Goal: Navigation & Orientation: Find specific page/section

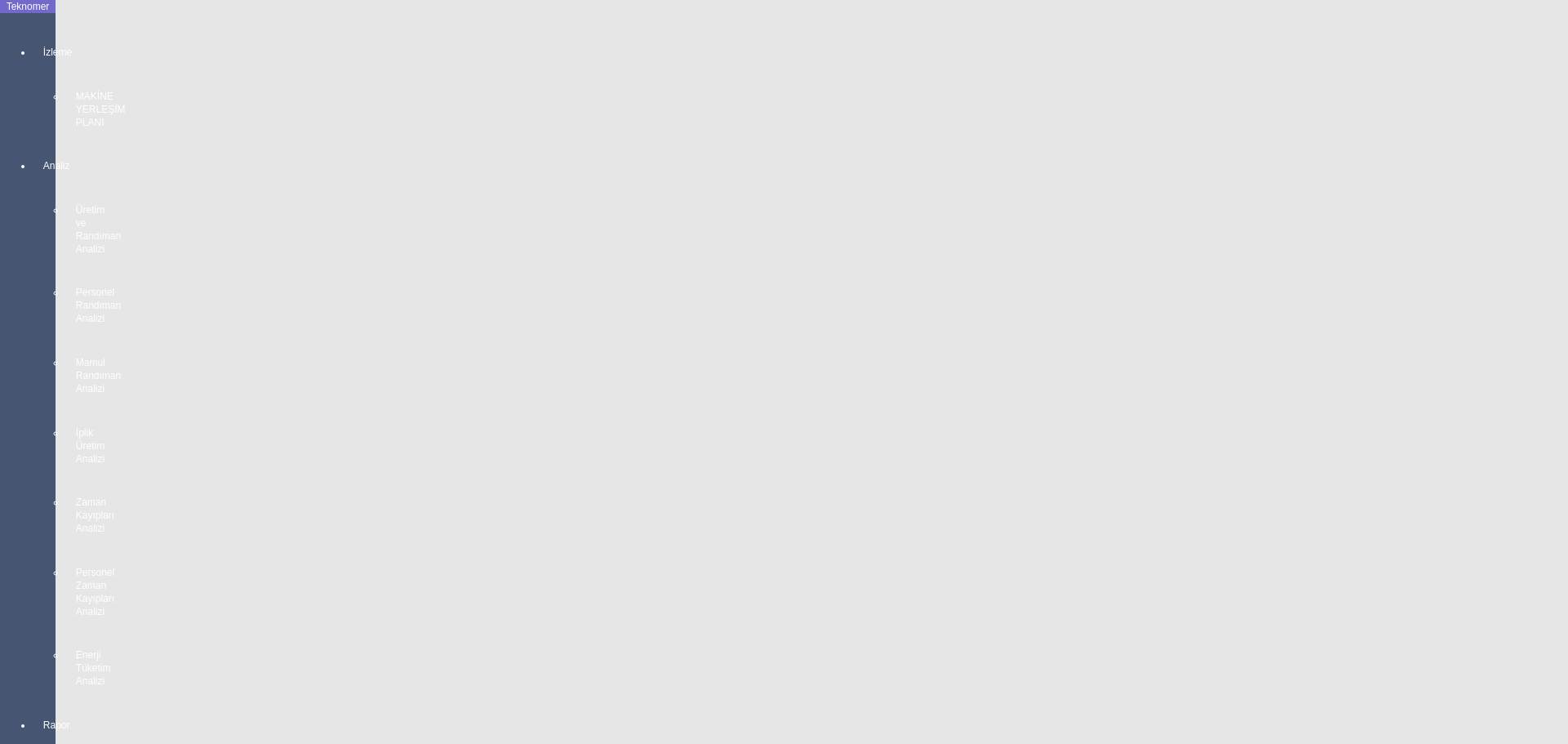
scroll to position [2687, 0]
drag, startPoint x: 0, startPoint y: 443, endPoint x: 28, endPoint y: 434, distance: 29.4
click at [0, 442] on body "Teknomer İzleme MAKİNE YERLEŞİM PLANI Analiz Üretim ve Randıman Analizi Persone…" at bounding box center [784, 372] width 1568 height 744
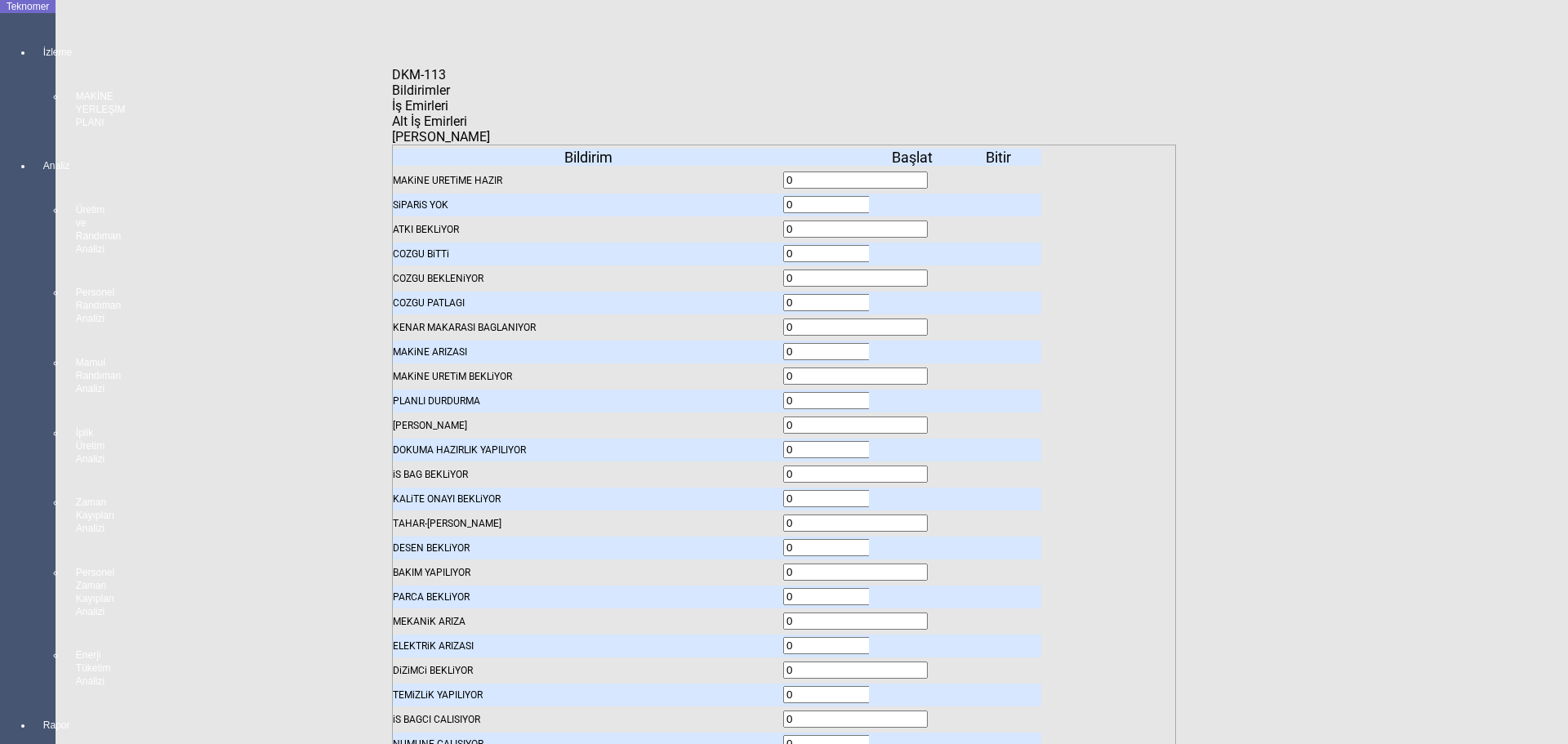
click at [914, 200] on icon at bounding box center [914, 206] width 0 height 12
click at [448, 113] on span "İş Emirleri" at bounding box center [419, 106] width 56 height 16
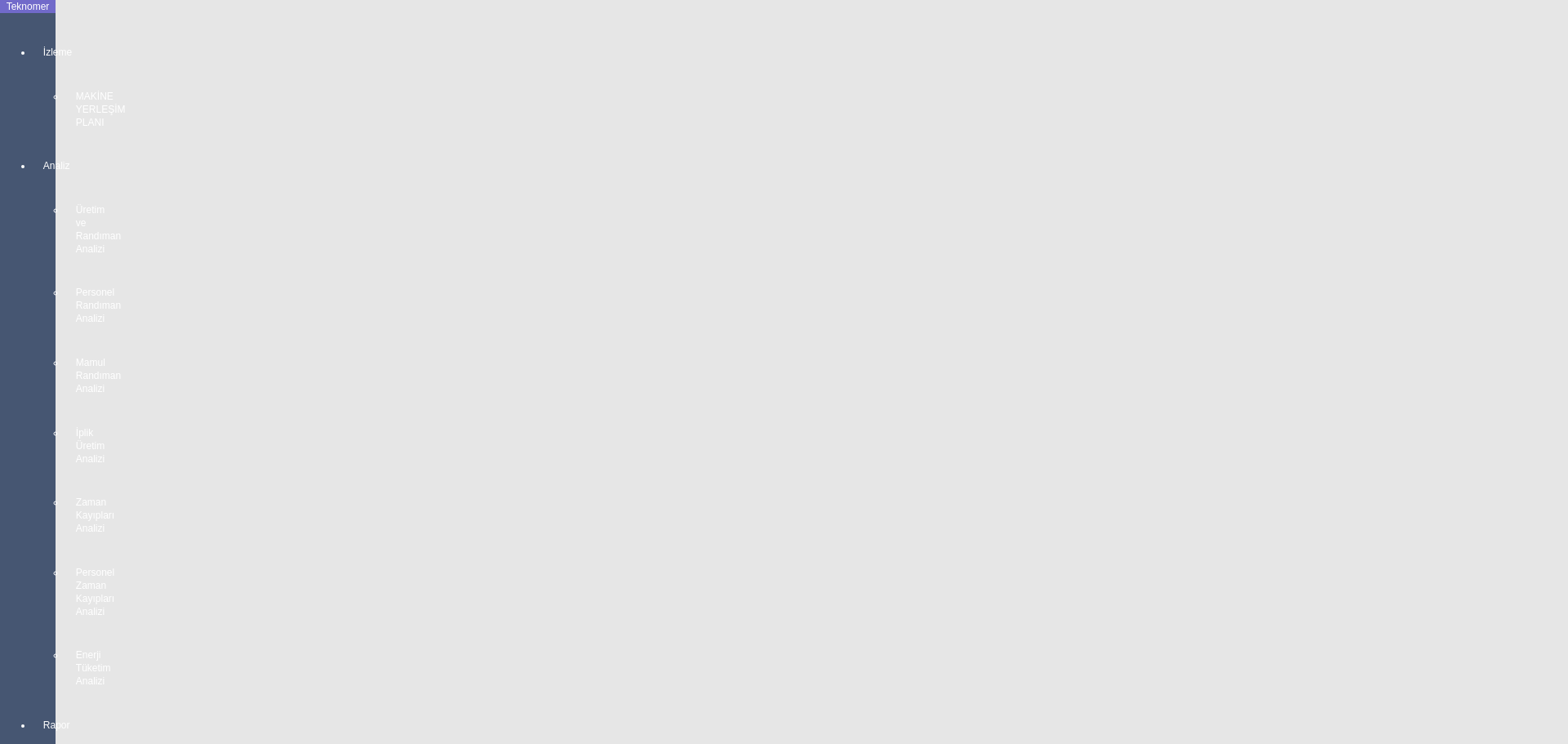
scroll to position [2933, 0]
click at [7, 500] on body "Teknomer İzleme MAKİNE YERLEŞİM PLANI Analiz Üretim ve Randıman Analizi Persone…" at bounding box center [784, 372] width 1568 height 744
click at [0, 517] on body "Teknomer İzleme MAKİNE YERLEŞİM PLANI Analiz Üretim ve Randıman Analizi Persone…" at bounding box center [784, 372] width 1568 height 744
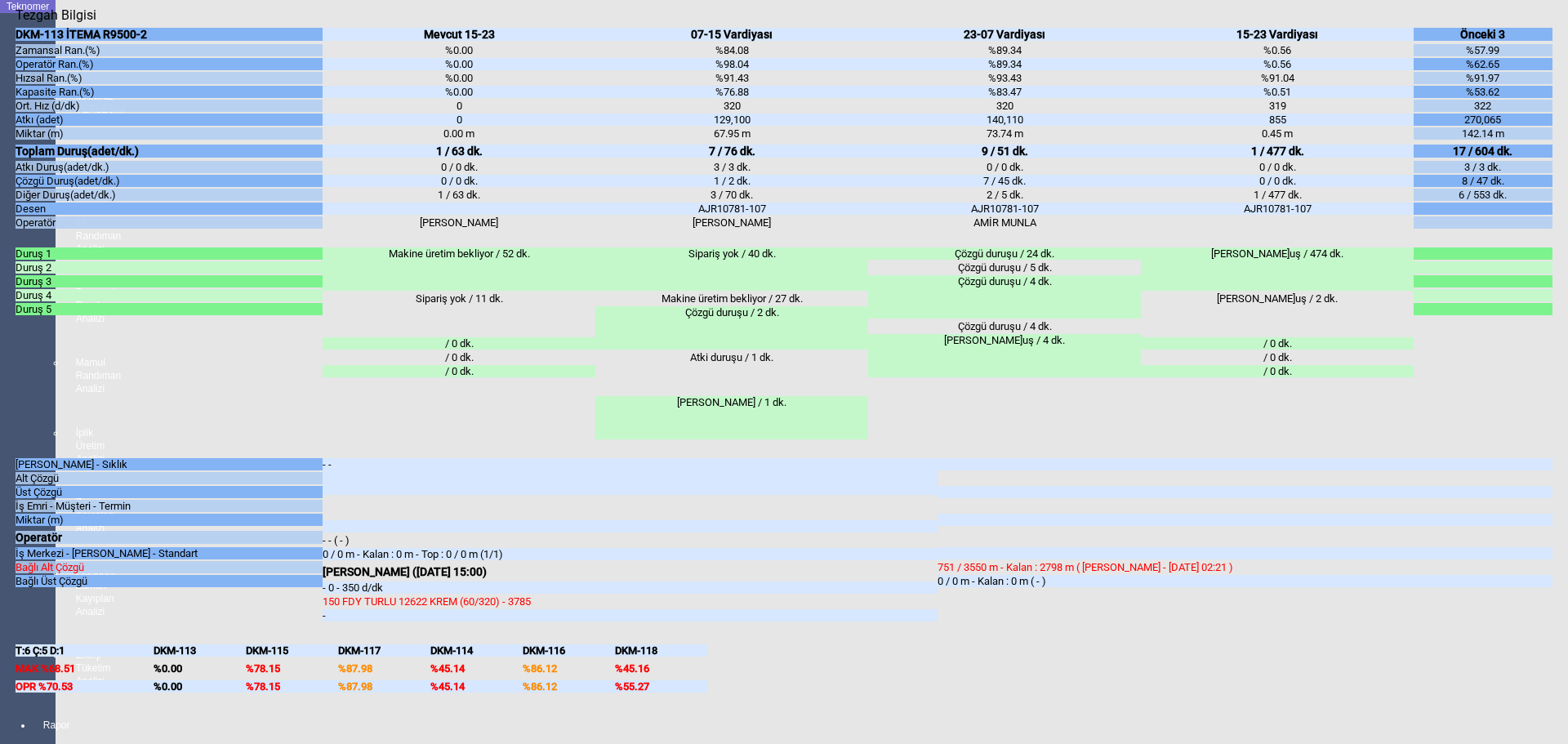
click at [0, 525] on body "Teknomer İzleme MAKİNE YERLEŞİM PLANI Analiz Üretim ve Randıman Analizi Persone…" at bounding box center [784, 372] width 1568 height 744
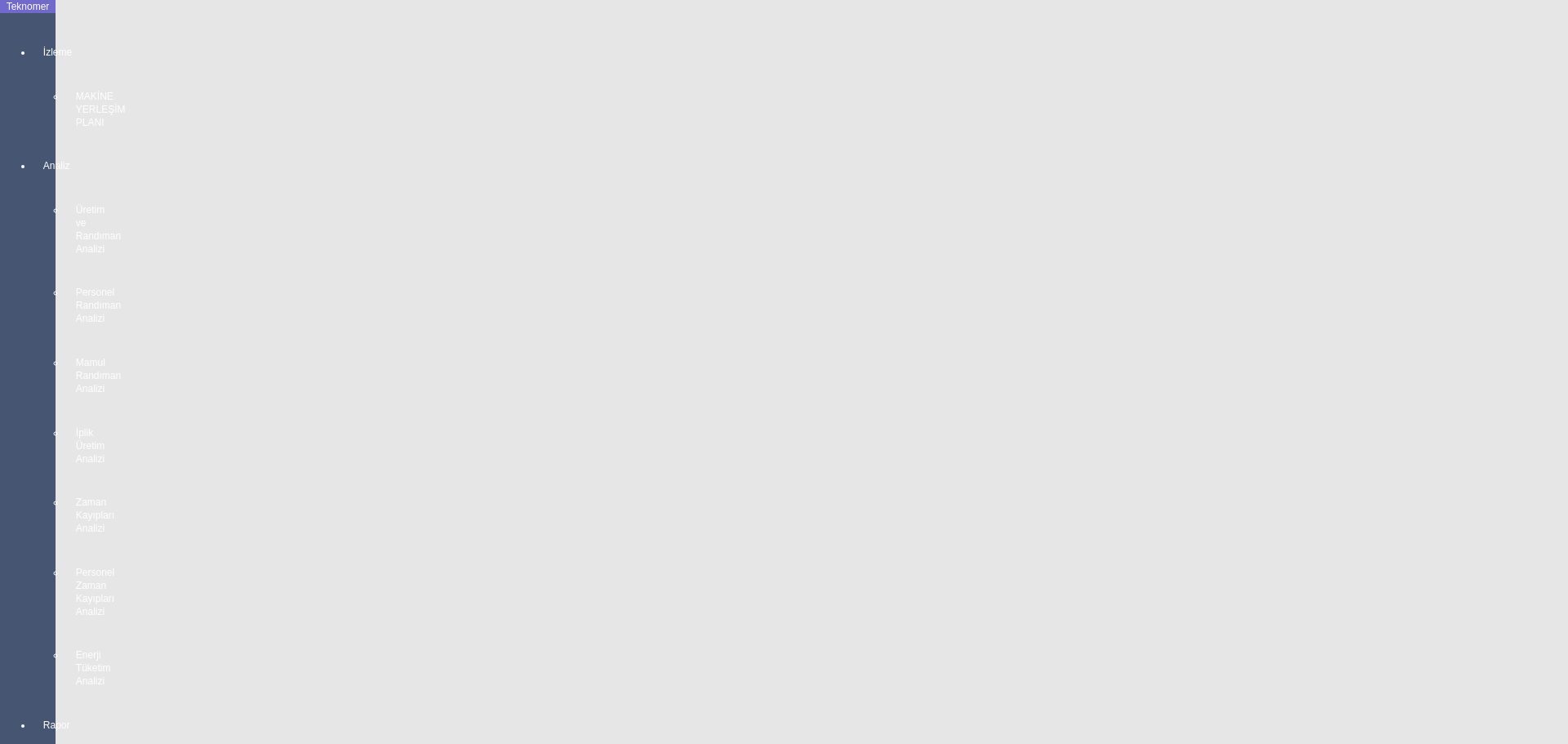
scroll to position [2933, 0]
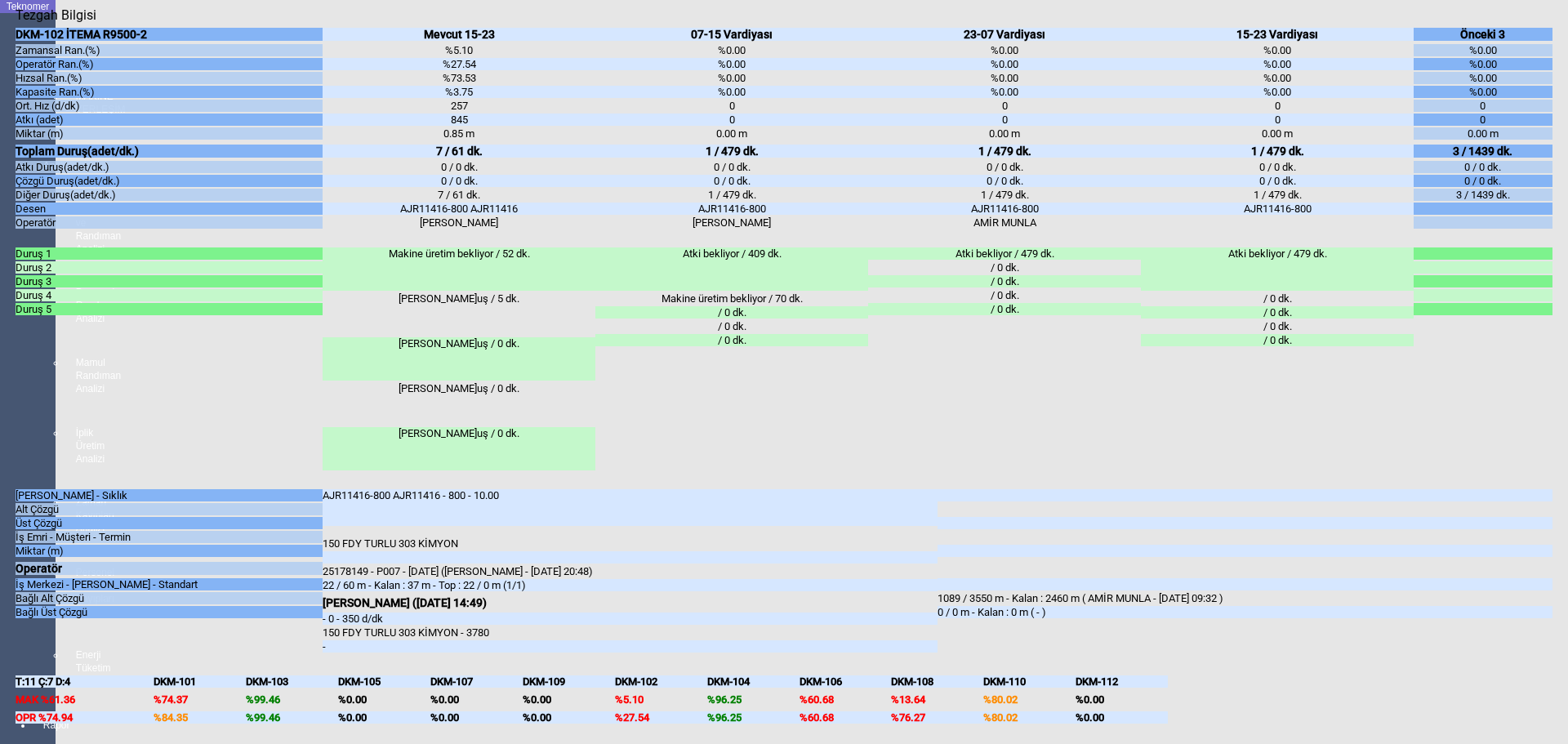
click at [5, 567] on body "Teknomer İzleme MAKİNE YERLEŞİM PLANI Analiz Üretim ve Randıman Analizi Persone…" at bounding box center [784, 372] width 1568 height 744
click at [9, 511] on body "Teknomer İzleme MAKİNE YERLEŞİM PLANI Analiz Üretim ve Randıman Analizi Persone…" at bounding box center [784, 372] width 1568 height 744
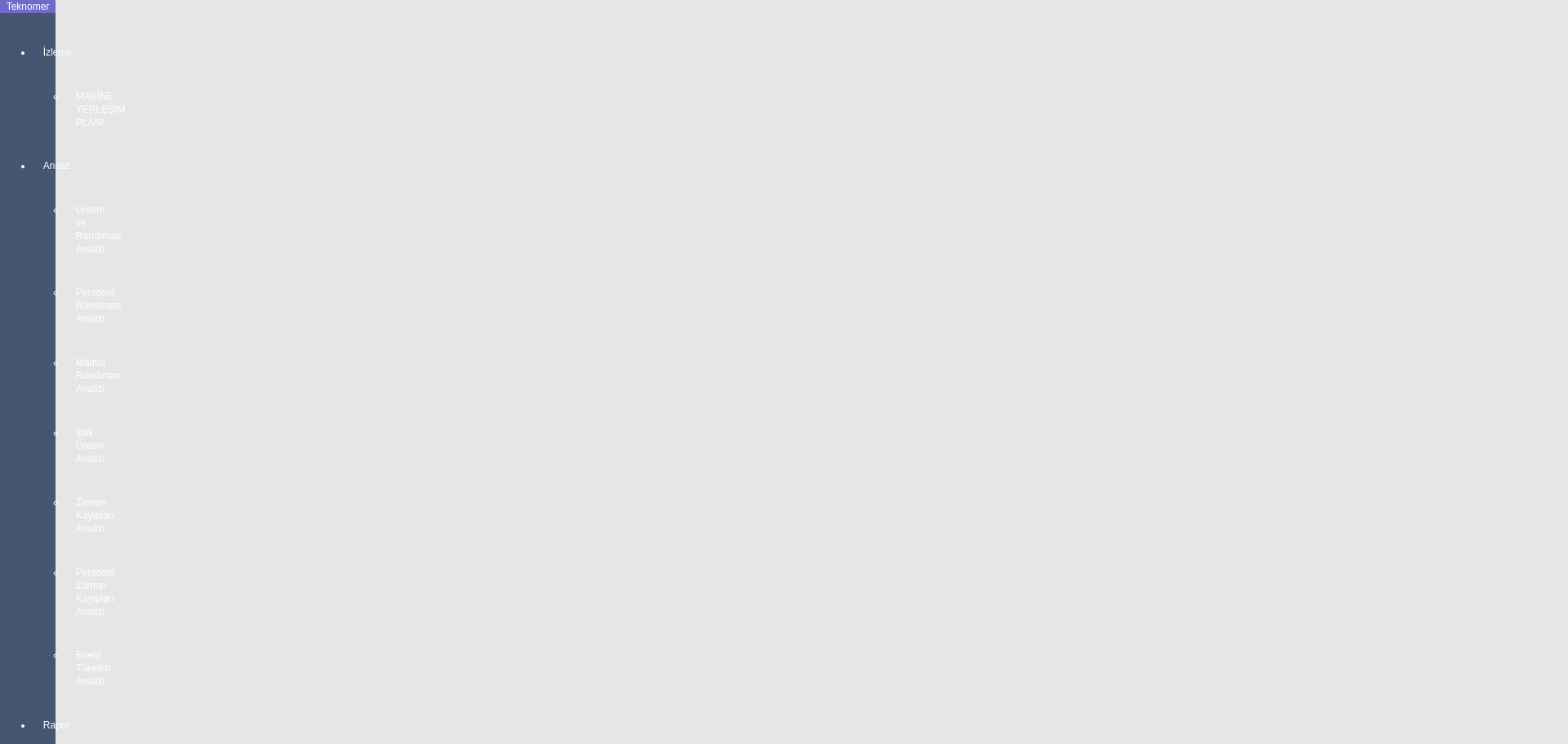
scroll to position [2279, 0]
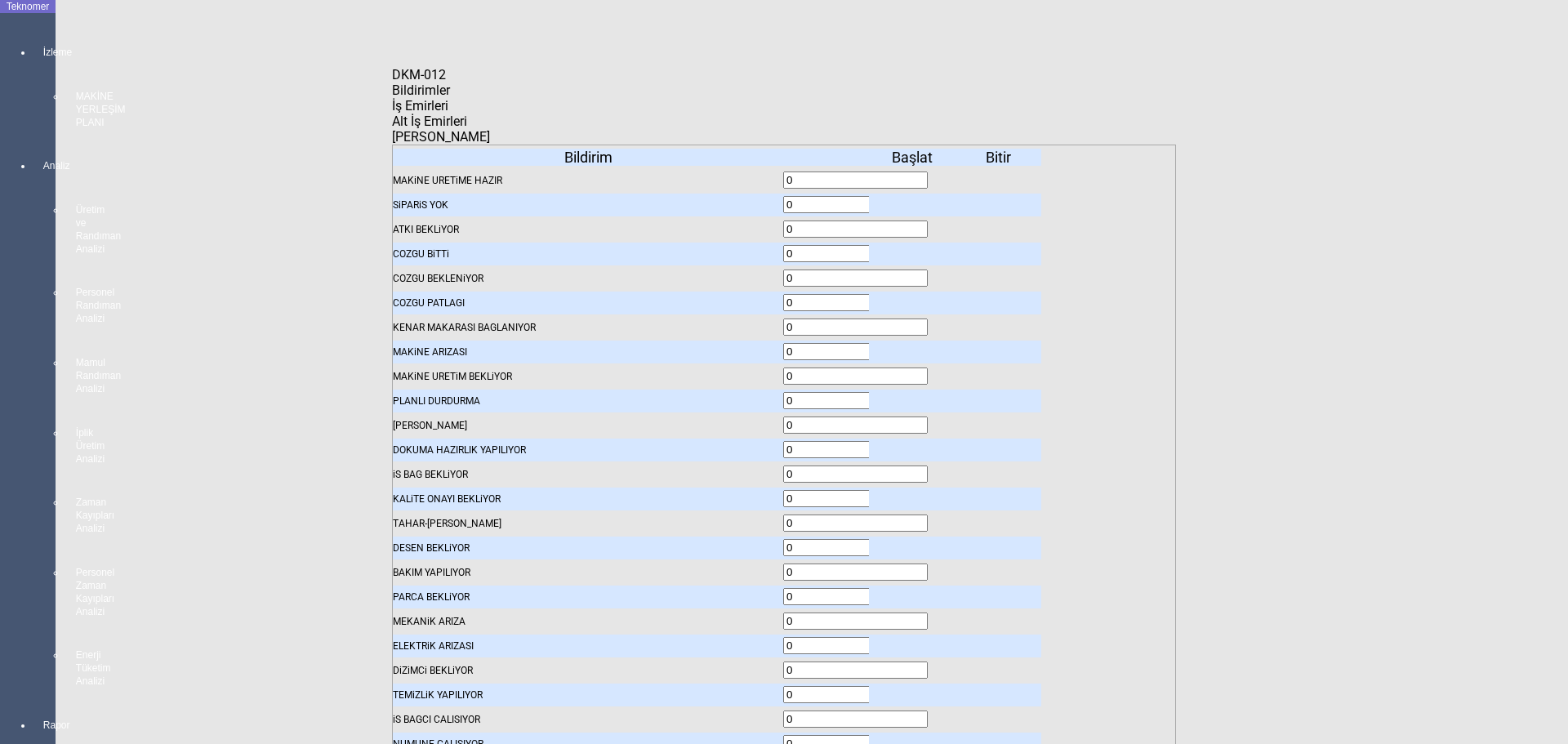
click at [448, 114] on span "İş Emirleri" at bounding box center [419, 106] width 56 height 16
click at [450, 98] on span "Bildirimler" at bounding box center [420, 90] width 58 height 16
click at [161, 317] on body "Teknomer İzleme MAKİNE YERLEŞİM PLANI Analiz Üretim ve Randıman Analizi Persone…" at bounding box center [784, 372] width 1568 height 744
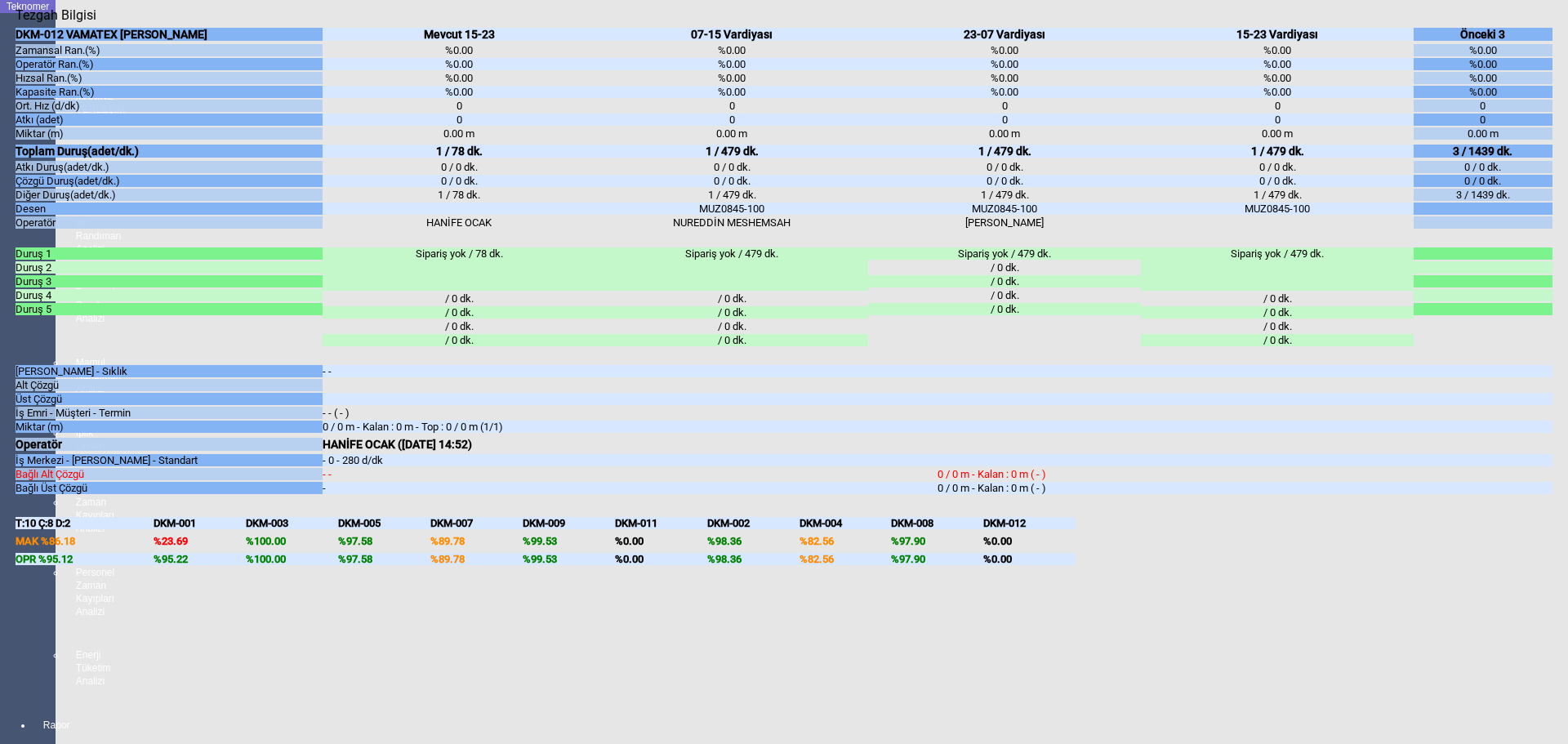
click at [0, 473] on body "Teknomer İzleme MAKİNE YERLEŞİM PLANI Analiz Üretim ve Randıman Analizi Persone…" at bounding box center [784, 372] width 1568 height 744
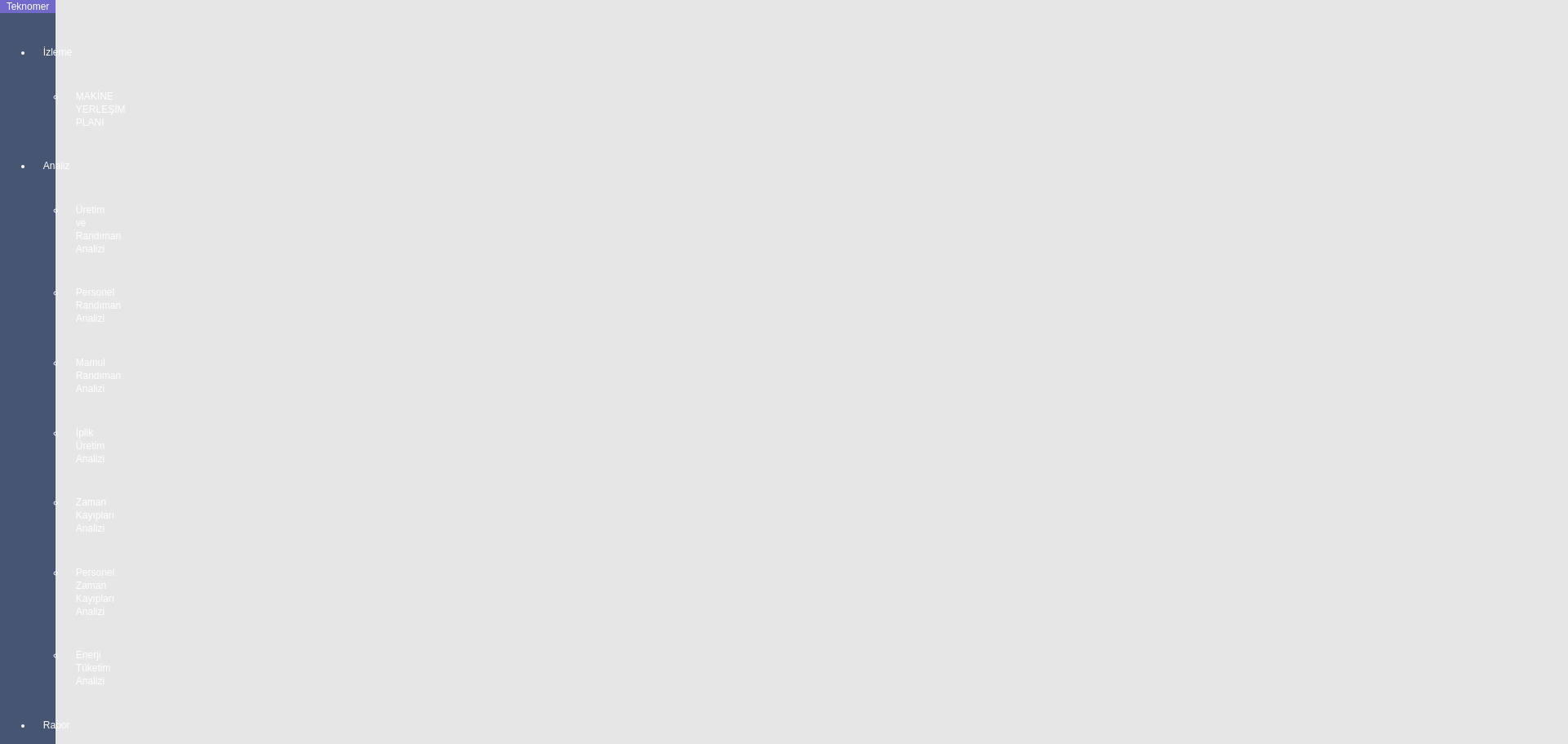
scroll to position [2116, 0]
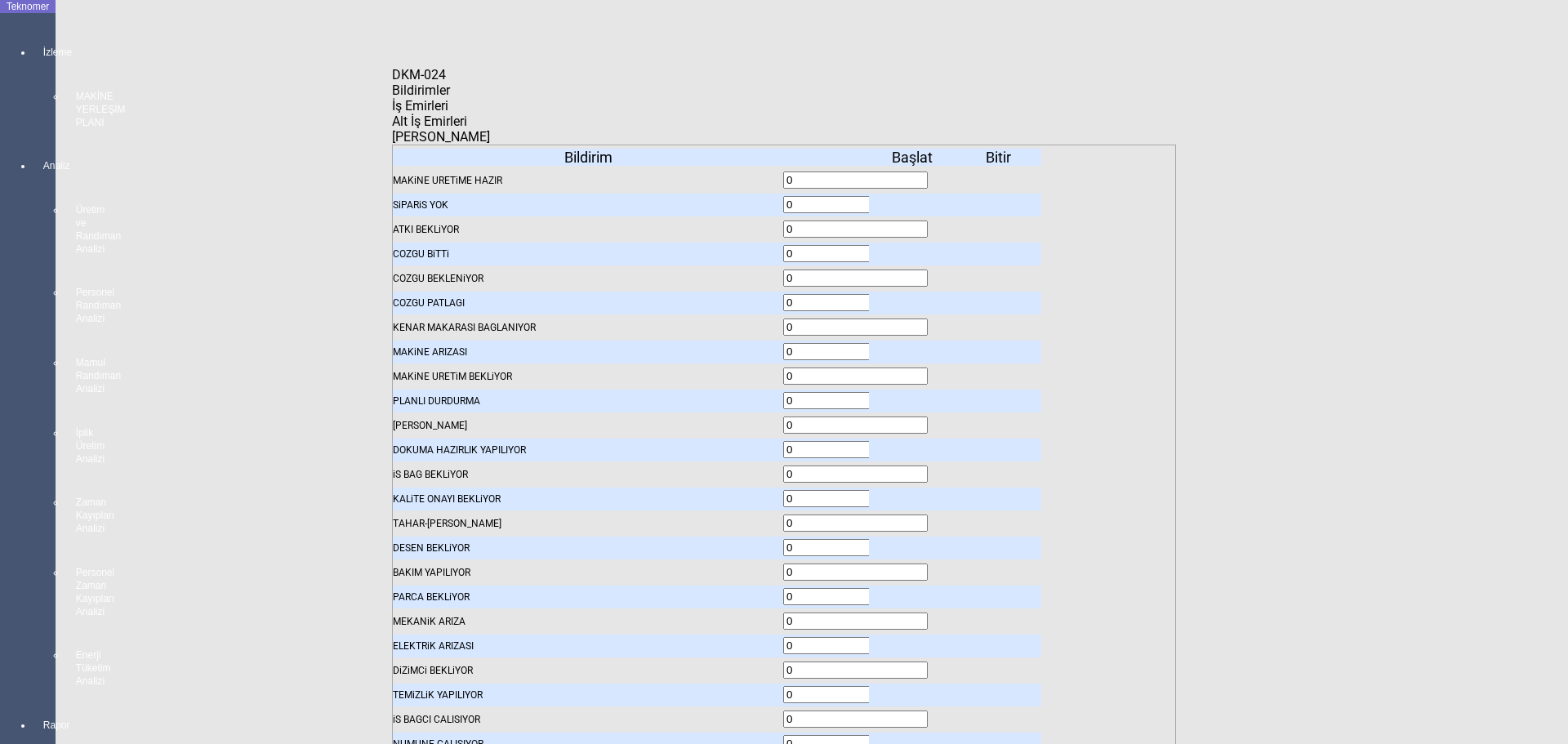
click at [0, 395] on body "Teknomer İzleme MAKİNE YERLEŞİM PLANI Analiz Üretim ve Randıman Analizi Persone…" at bounding box center [784, 372] width 1568 height 744
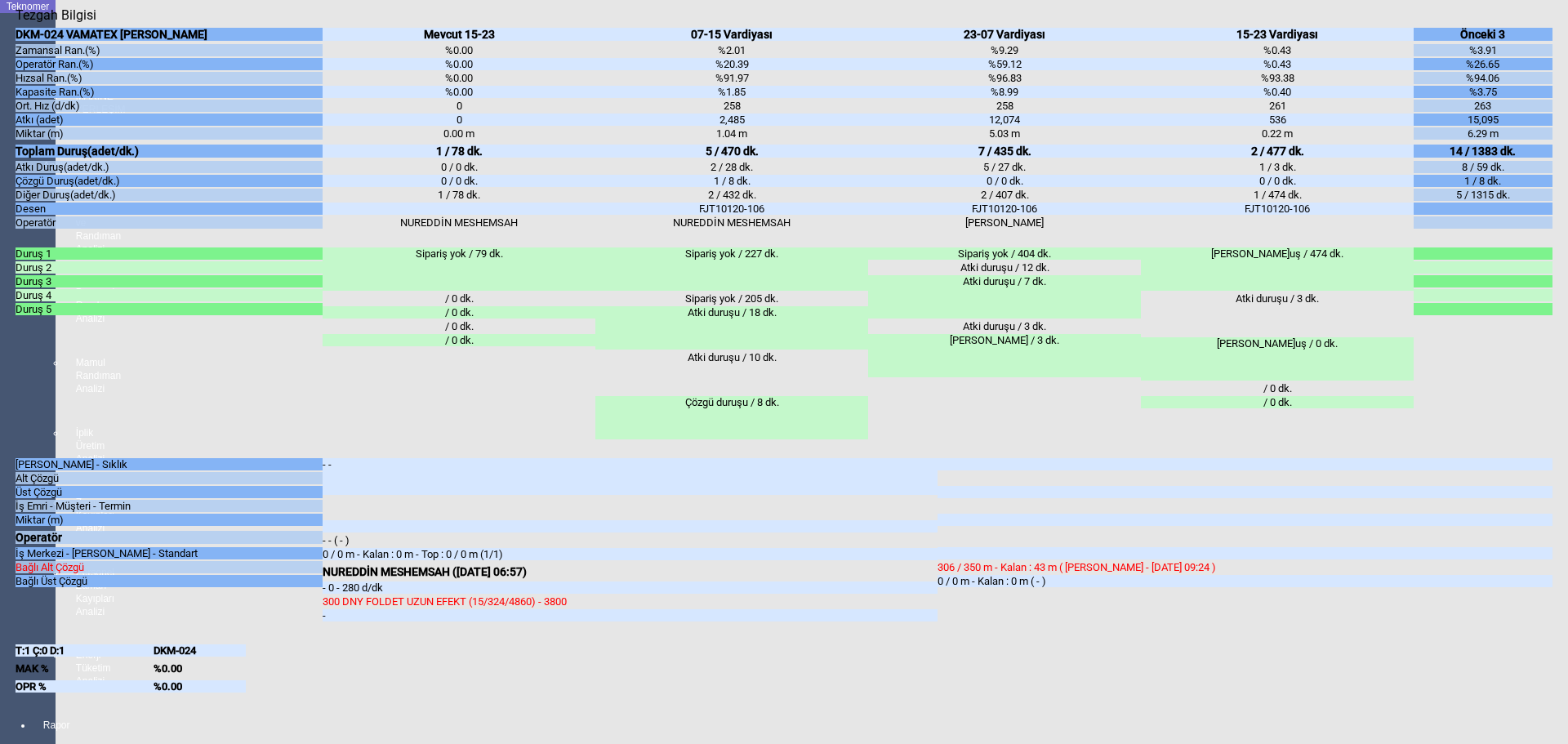
drag, startPoint x: 9, startPoint y: 528, endPoint x: 43, endPoint y: 533, distance: 34.4
click at [12, 529] on body "Teknomer İzleme MAKİNE YERLEŞİM PLANI Analiz Üretim ve Randıman Analizi Persone…" at bounding box center [784, 372] width 1568 height 744
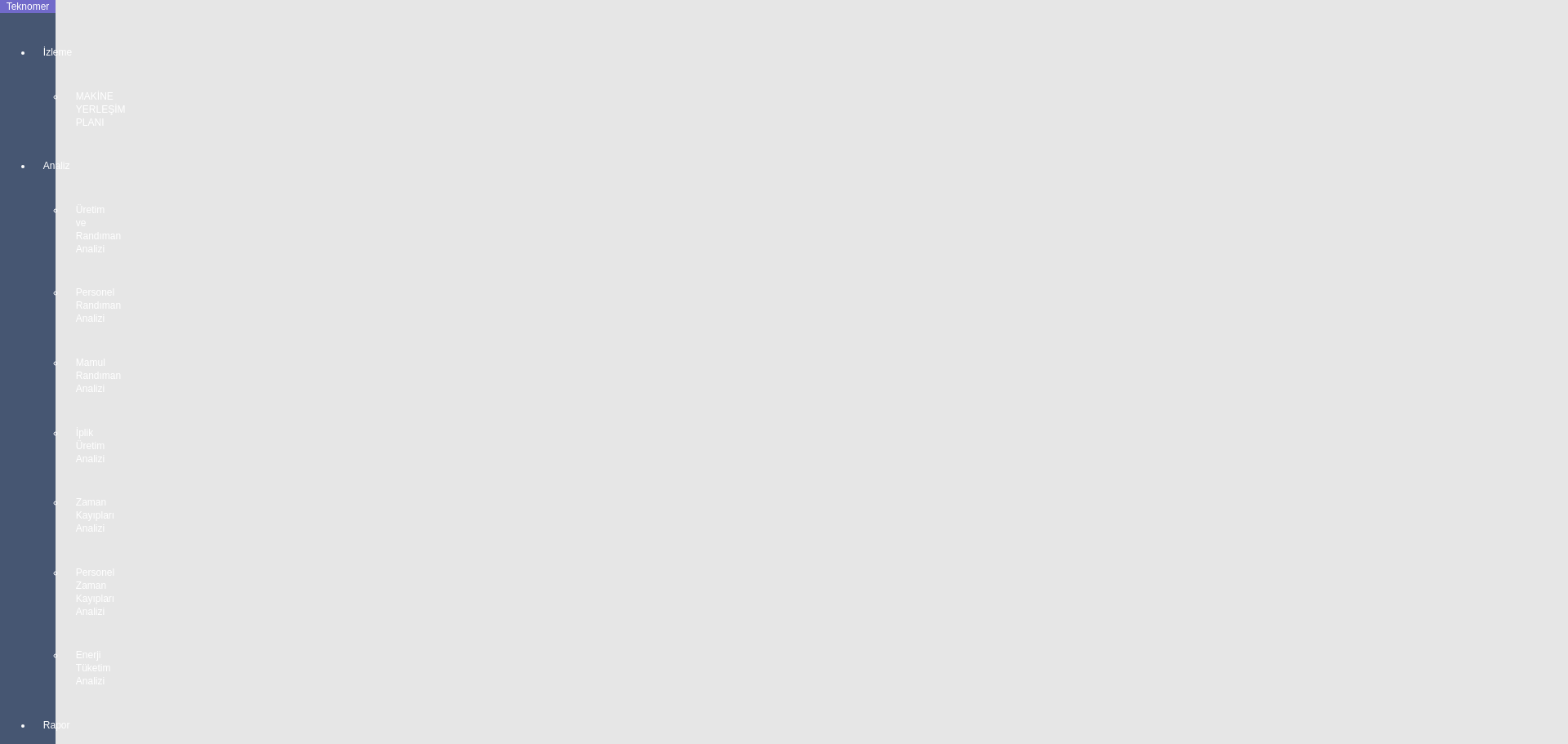
click at [0, 410] on body "Teknomer İzleme MAKİNE YERLEŞİM PLANI Analiz Üretim ve Randıman Analizi Persone…" at bounding box center [784, 372] width 1568 height 744
click at [2, 492] on body "Teknomer İzleme MAKİNE YERLEŞİM PLANI Analiz Üretim ve Randıman Analizi Persone…" at bounding box center [784, 372] width 1568 height 744
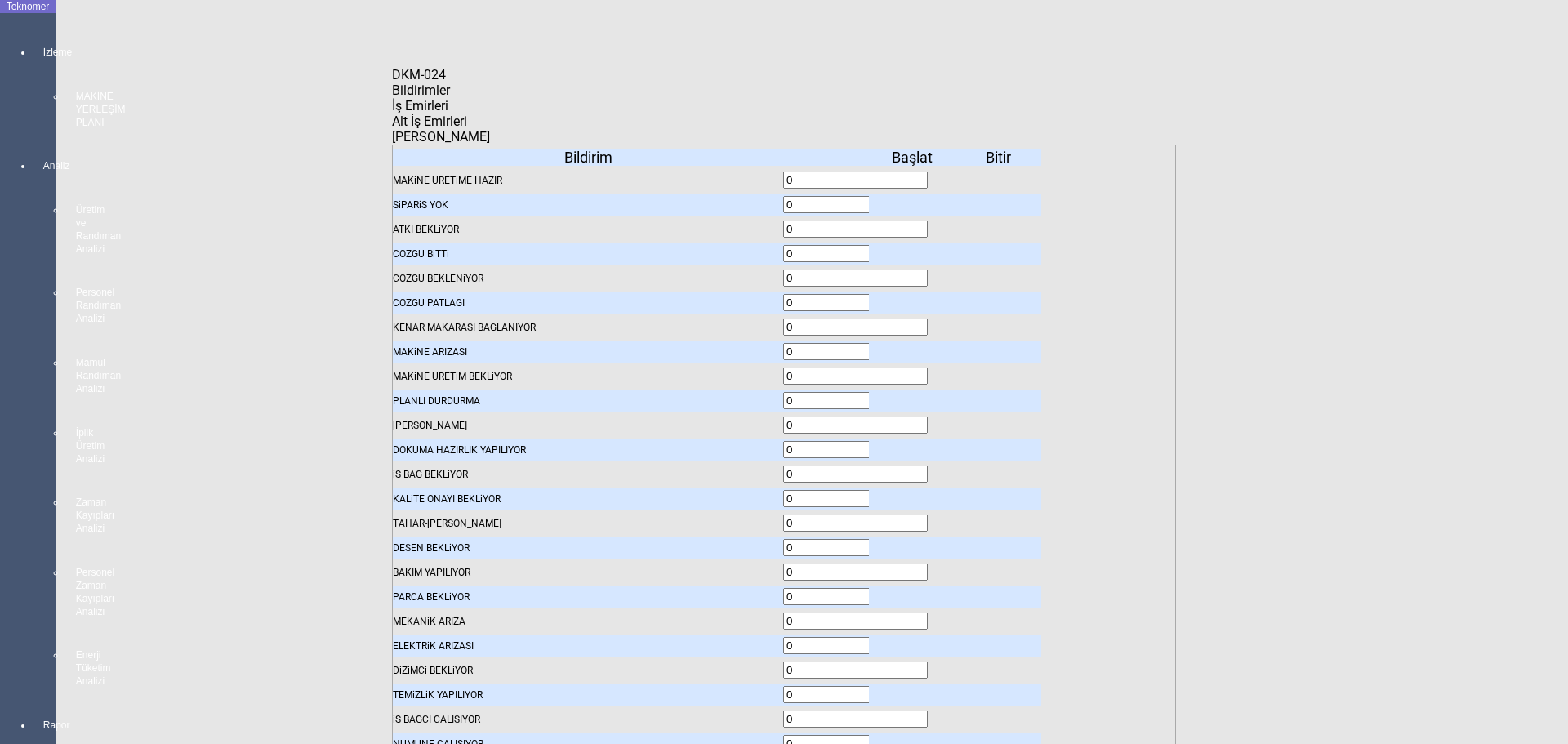
click at [448, 108] on span "İş Emirleri" at bounding box center [419, 106] width 56 height 16
click at [450, 98] on span "Bildirimler" at bounding box center [420, 90] width 58 height 16
click at [914, 444] on icon at bounding box center [914, 450] width 0 height 12
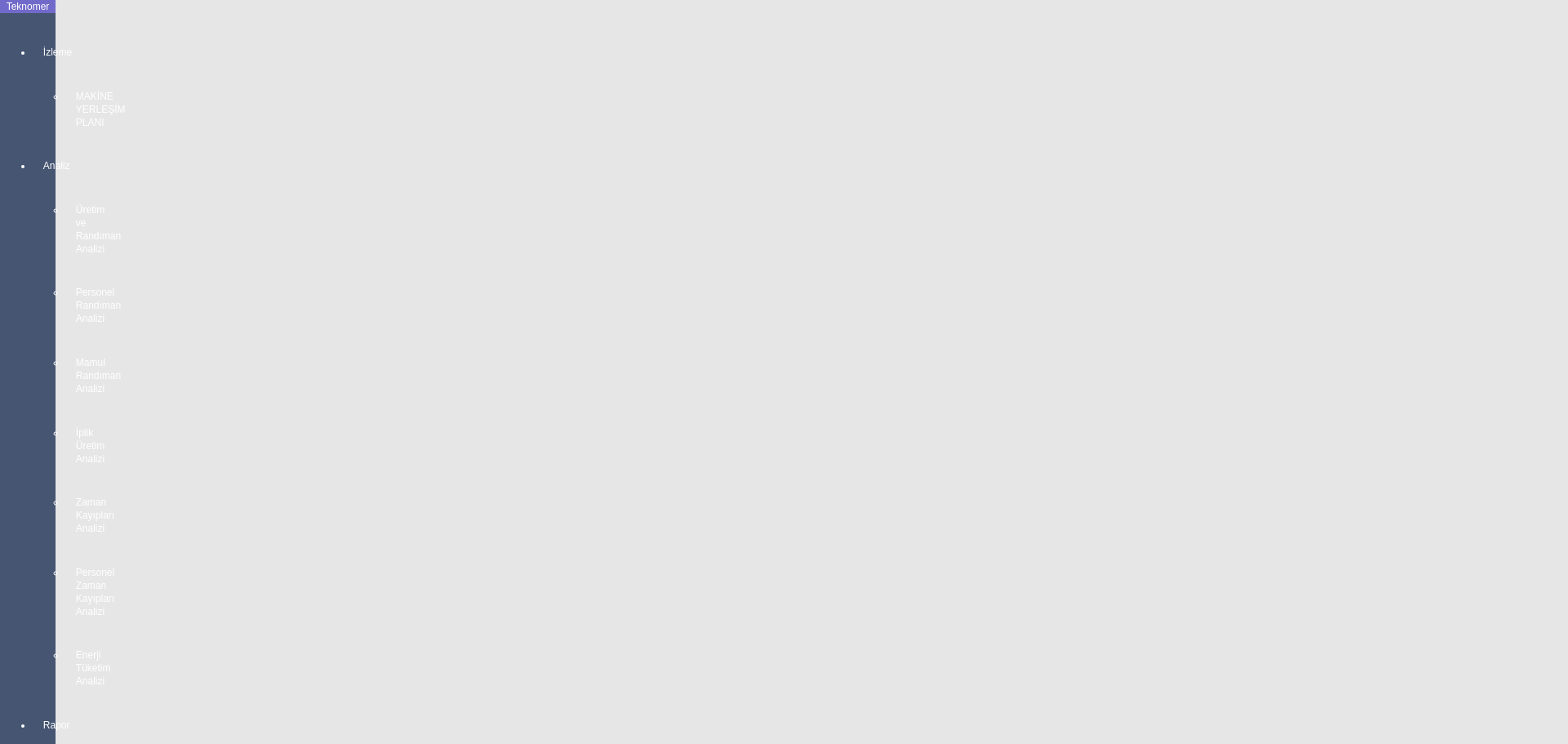
click at [0, 481] on app-side-navigation-menu "Teknomer İzleme MAKİNE YERLEŞİM PLANI Analiz Üretim ve Randıman Analizi Persone…" at bounding box center [28, 418] width 55 height 837
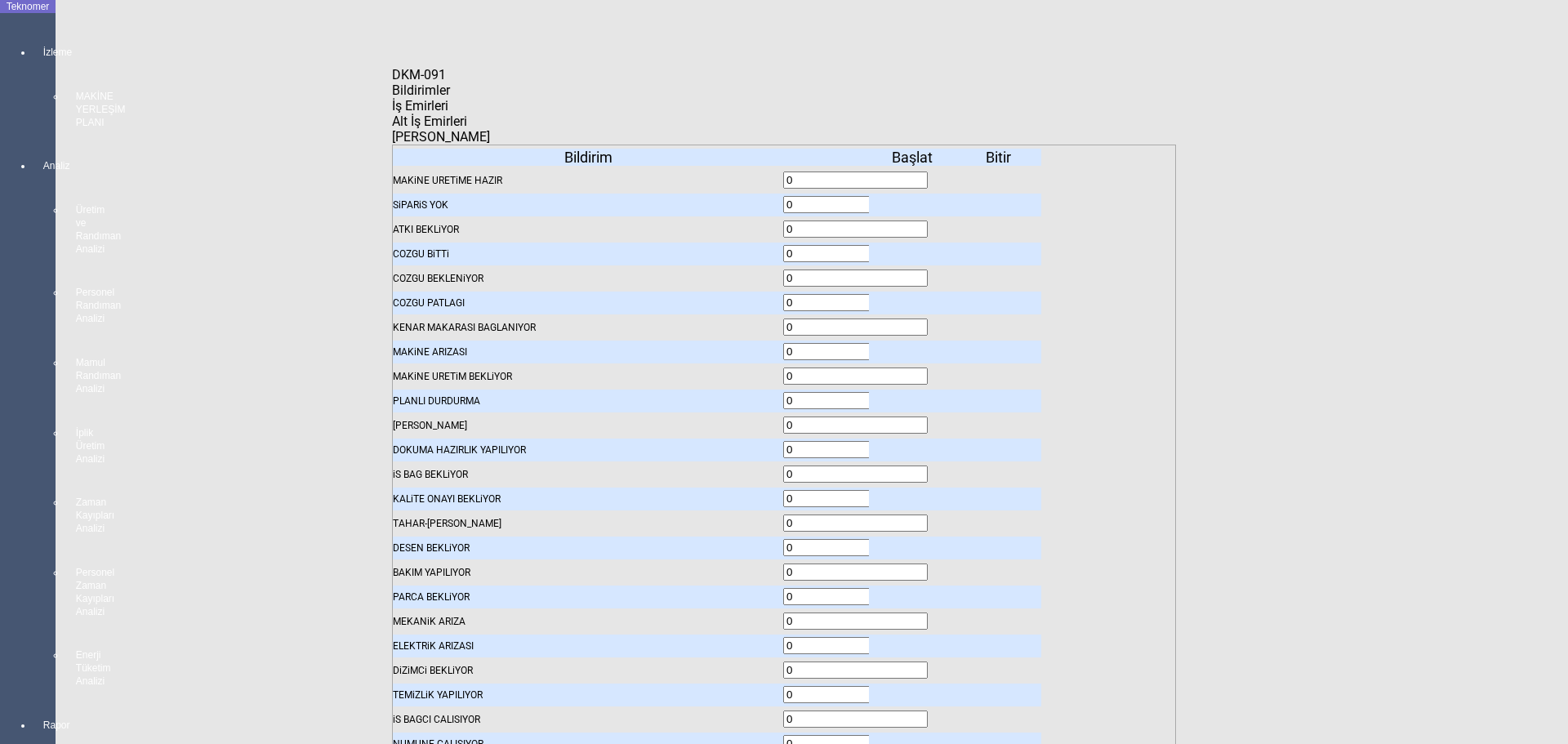
click at [448, 114] on span "İş Emirleri" at bounding box center [419, 106] width 56 height 16
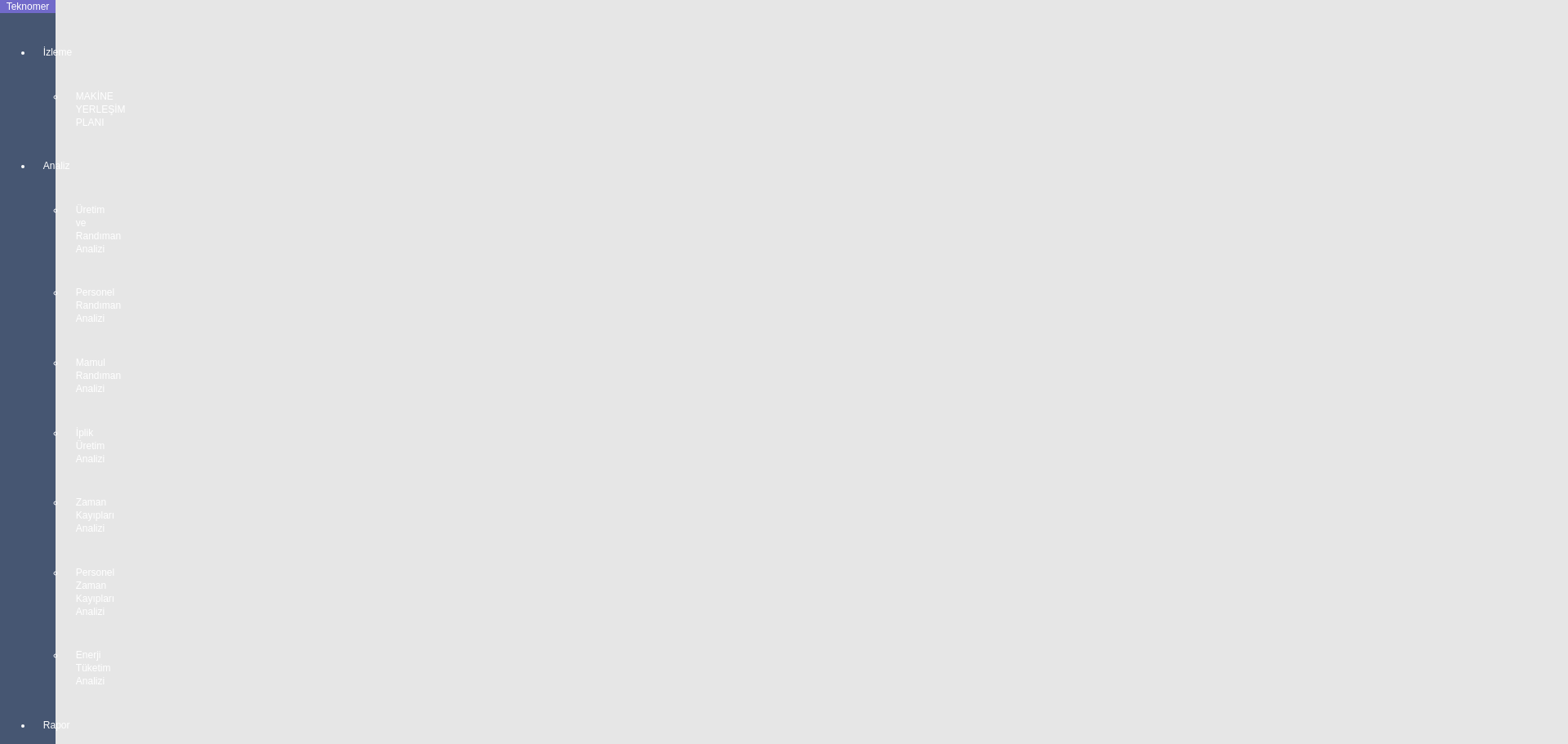
click at [0, 425] on body "Teknomer İzleme MAKİNE YERLEŞİM PLANI Analiz Üretim ve Randıman Analizi Persone…" at bounding box center [784, 372] width 1568 height 744
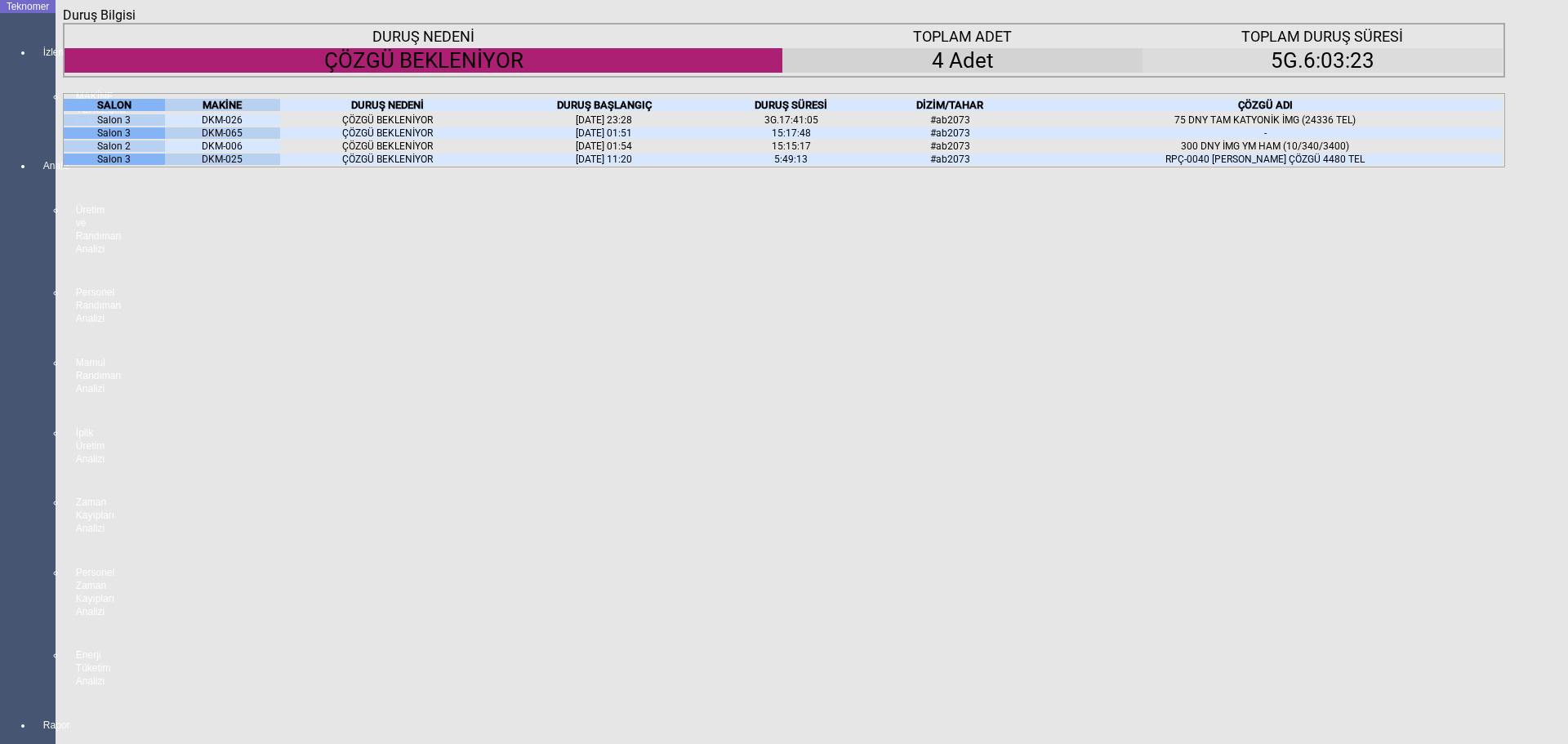
click at [242, 111] on icon at bounding box center [242, 105] width 0 height 12
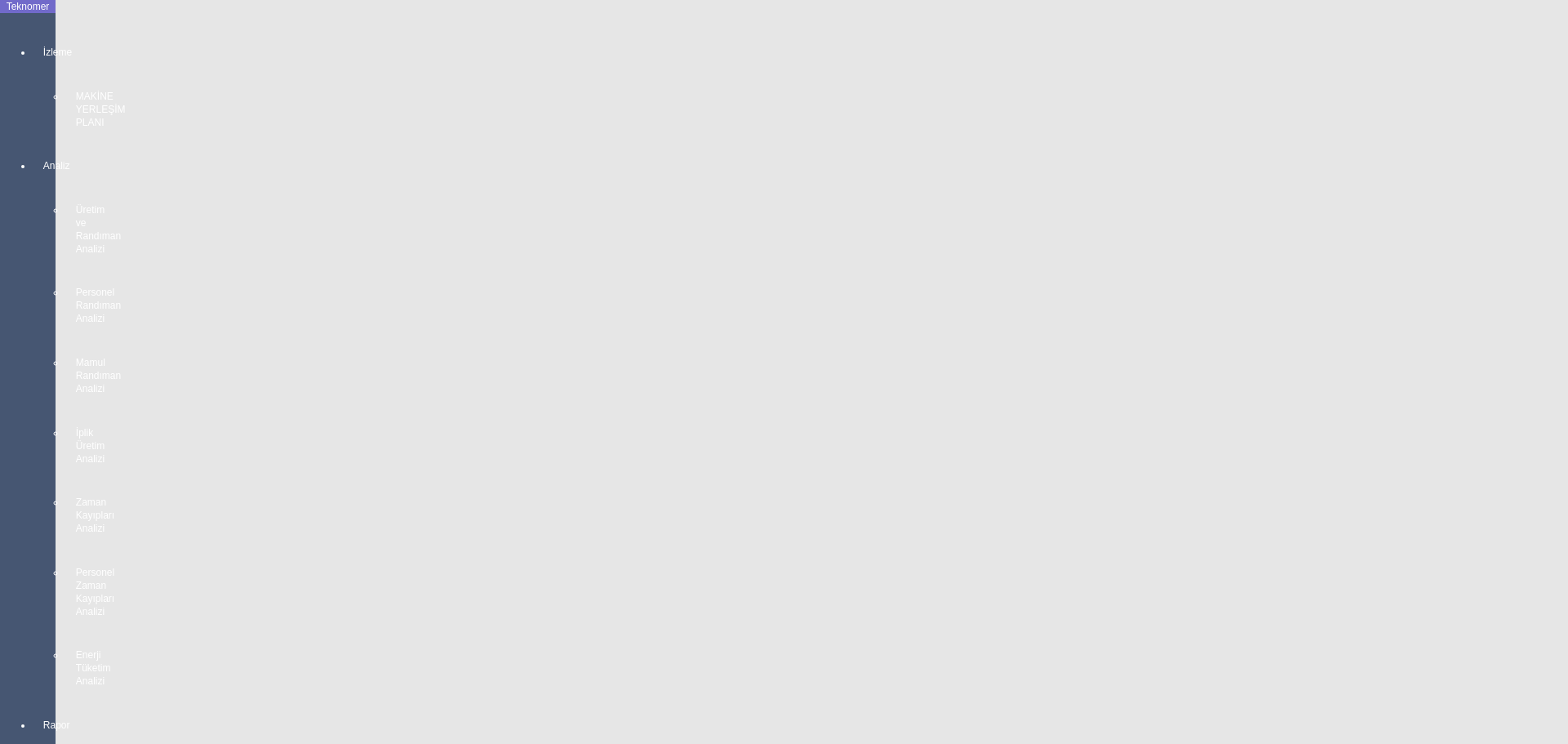
click at [17, 373] on body "Teknomer İzleme MAKİNE YERLEŞİM PLANI Analiz Üretim ve Randıman Analizi Persone…" at bounding box center [784, 372] width 1568 height 744
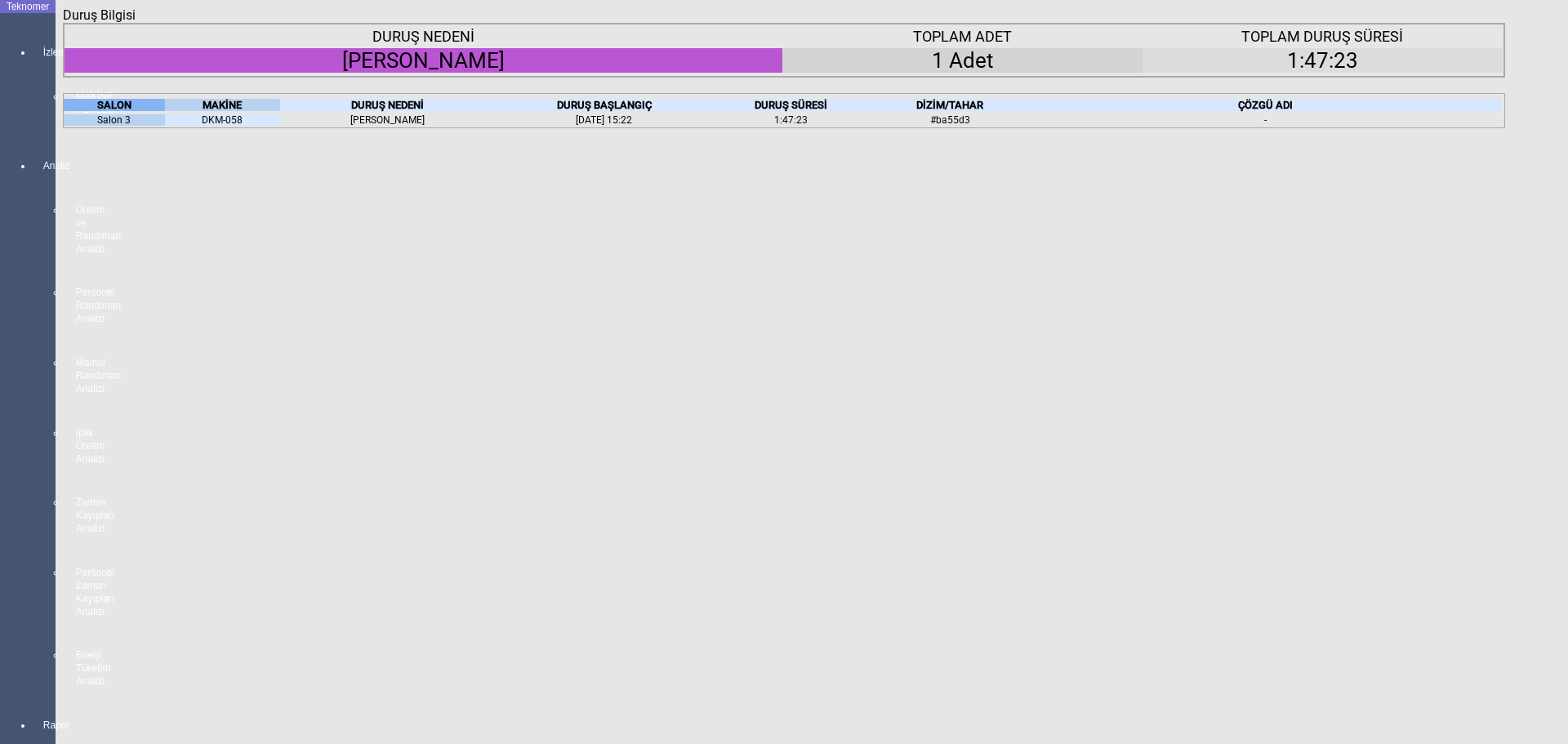
click at [2, 335] on body "Teknomer İzleme MAKİNE YERLEŞİM PLANI Analiz Üretim ve Randıman Analizi Persone…" at bounding box center [784, 372] width 1568 height 744
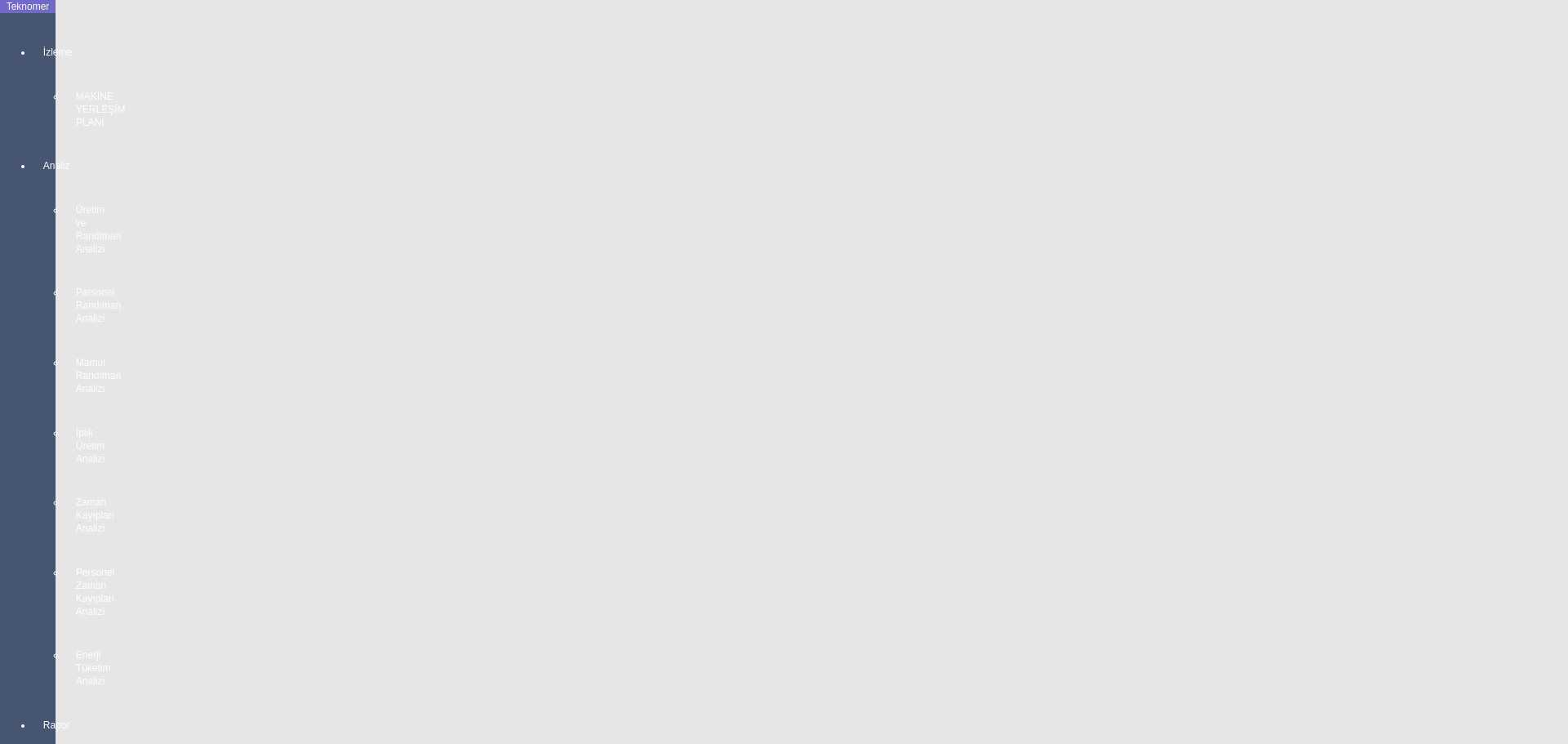
click at [0, 339] on body "Teknomer İzleme MAKİNE YERLEŞİM PLANI Analiz Üretim ve Randıman Analizi Persone…" at bounding box center [784, 372] width 1568 height 744
click at [0, 355] on body "Teknomer İzleme MAKİNE YERLEŞİM PLANI Analiz Üretim ve Randıman Analizi Persone…" at bounding box center [784, 372] width 1568 height 744
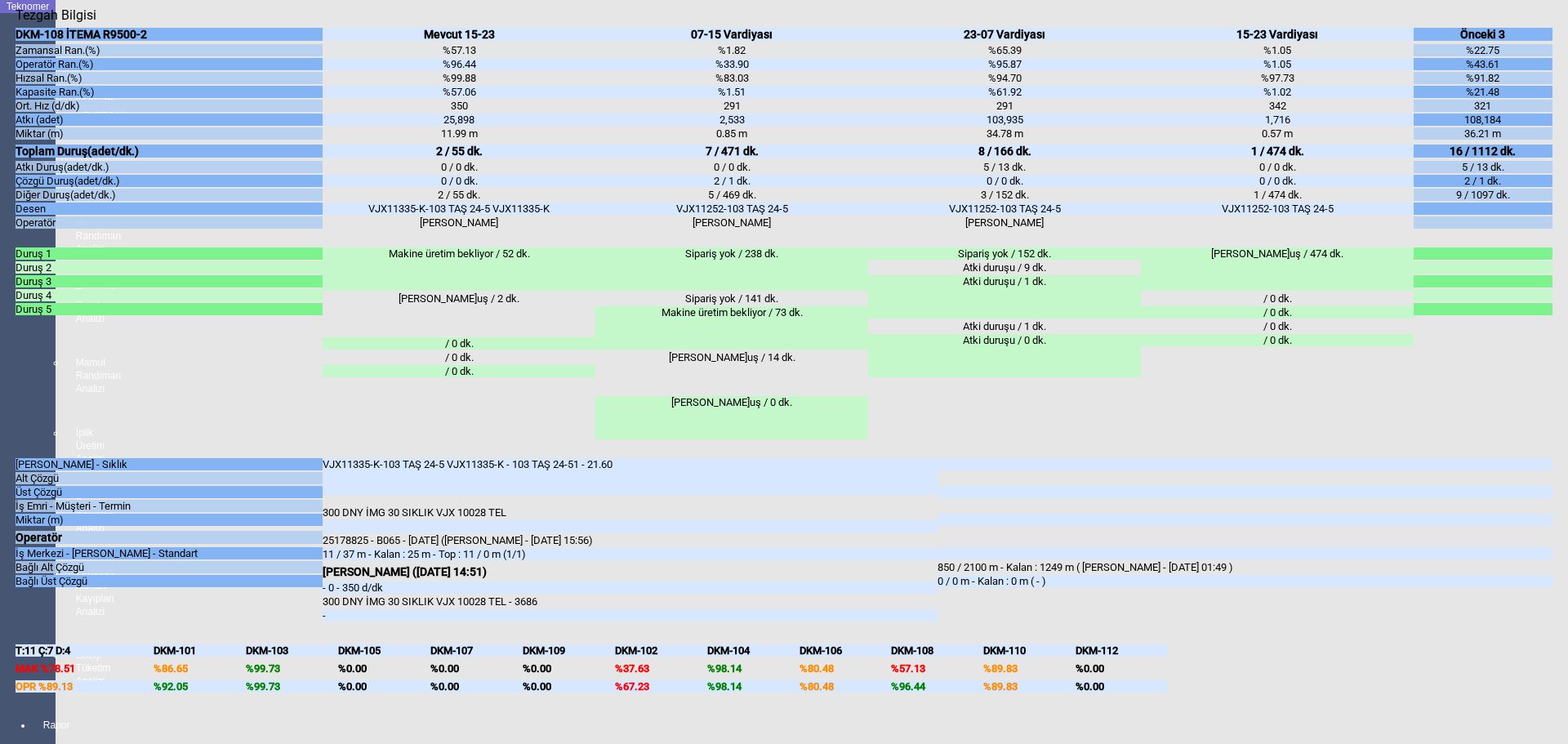
click at [0, 474] on body "Teknomer İzleme MAKİNE YERLEŞİM PLANI Analiz Üretim ve Randıman Analizi Persone…" at bounding box center [784, 372] width 1568 height 744
